Goal: Information Seeking & Learning: Learn about a topic

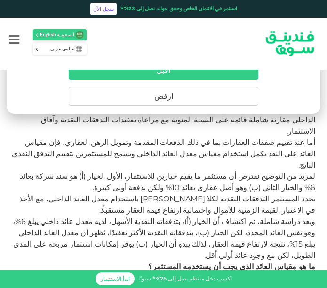
drag, startPoint x: 310, startPoint y: 206, endPoint x: 309, endPoint y: 200, distance: 6.2
drag, startPoint x: 309, startPoint y: 185, endPoint x: 307, endPoint y: 180, distance: 5.4
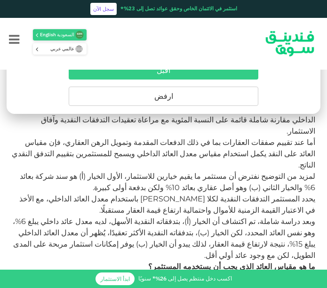
click at [167, 103] on button "ارفض" at bounding box center [163, 95] width 189 height 19
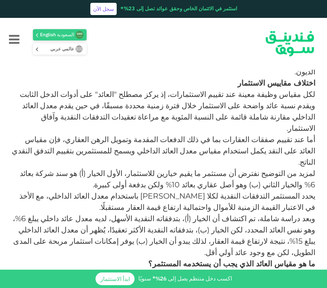
scroll to position [803, 0]
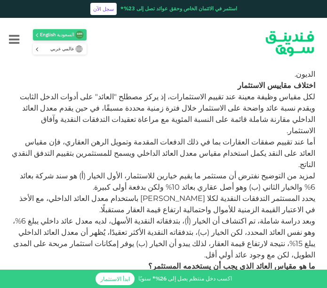
click at [166, 193] on p "يحدد المستثمر التدفقات النقدية لكلا [PERSON_NAME] باستخدام معدل العائد الداخلي،…" at bounding box center [163, 204] width 303 height 23
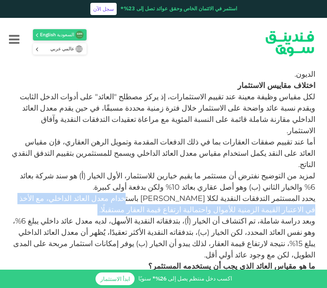
drag, startPoint x: 166, startPoint y: 95, endPoint x: 187, endPoint y: 75, distance: 28.6
click at [187, 193] on p "يحدد المستثمر التدفقات النقدية لكلا [PERSON_NAME] باستخدام معدل العائد الداخلي،…" at bounding box center [163, 204] width 303 height 23
